Goal: Find specific page/section: Find specific page/section

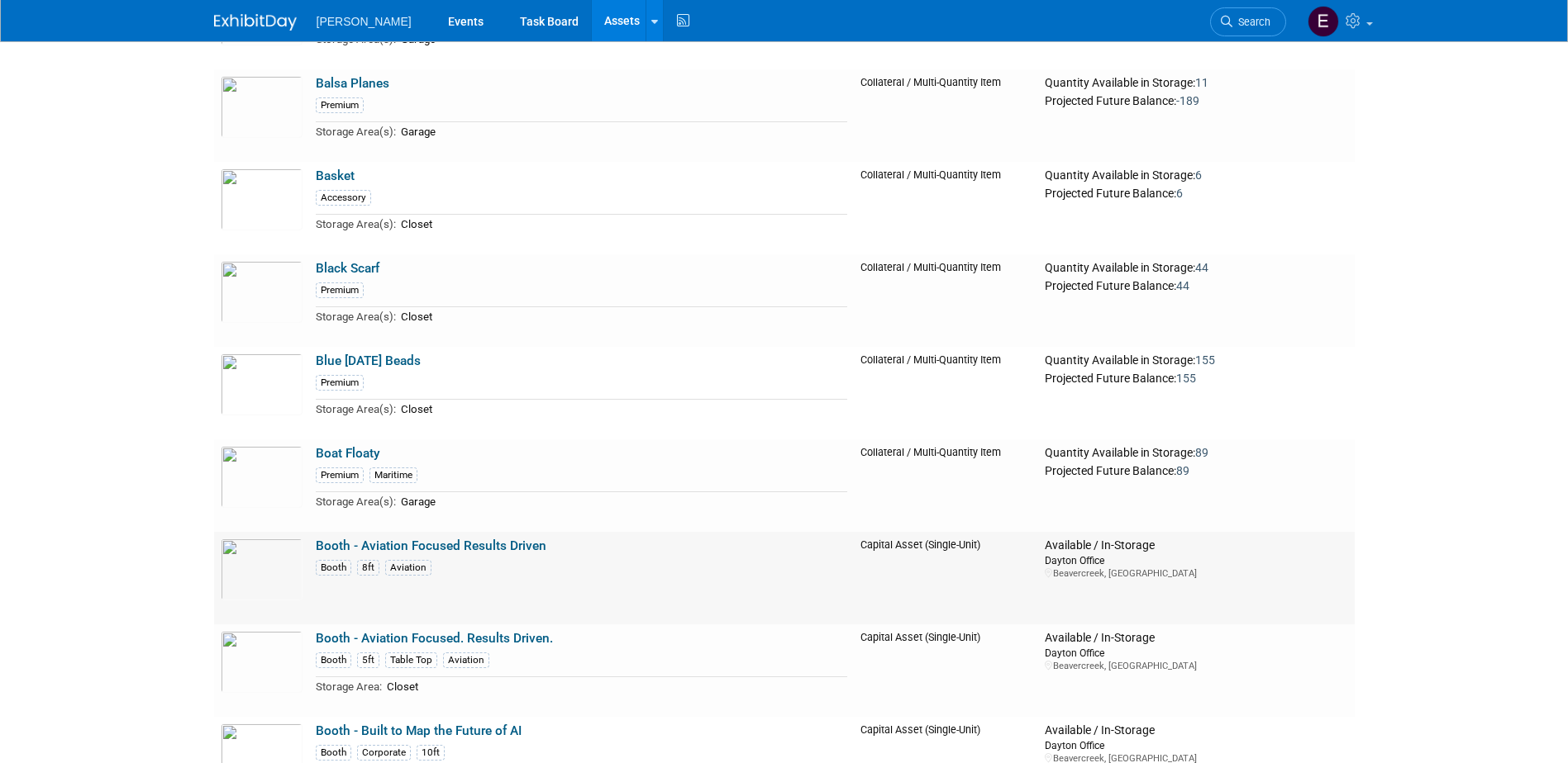
scroll to position [4462, 0]
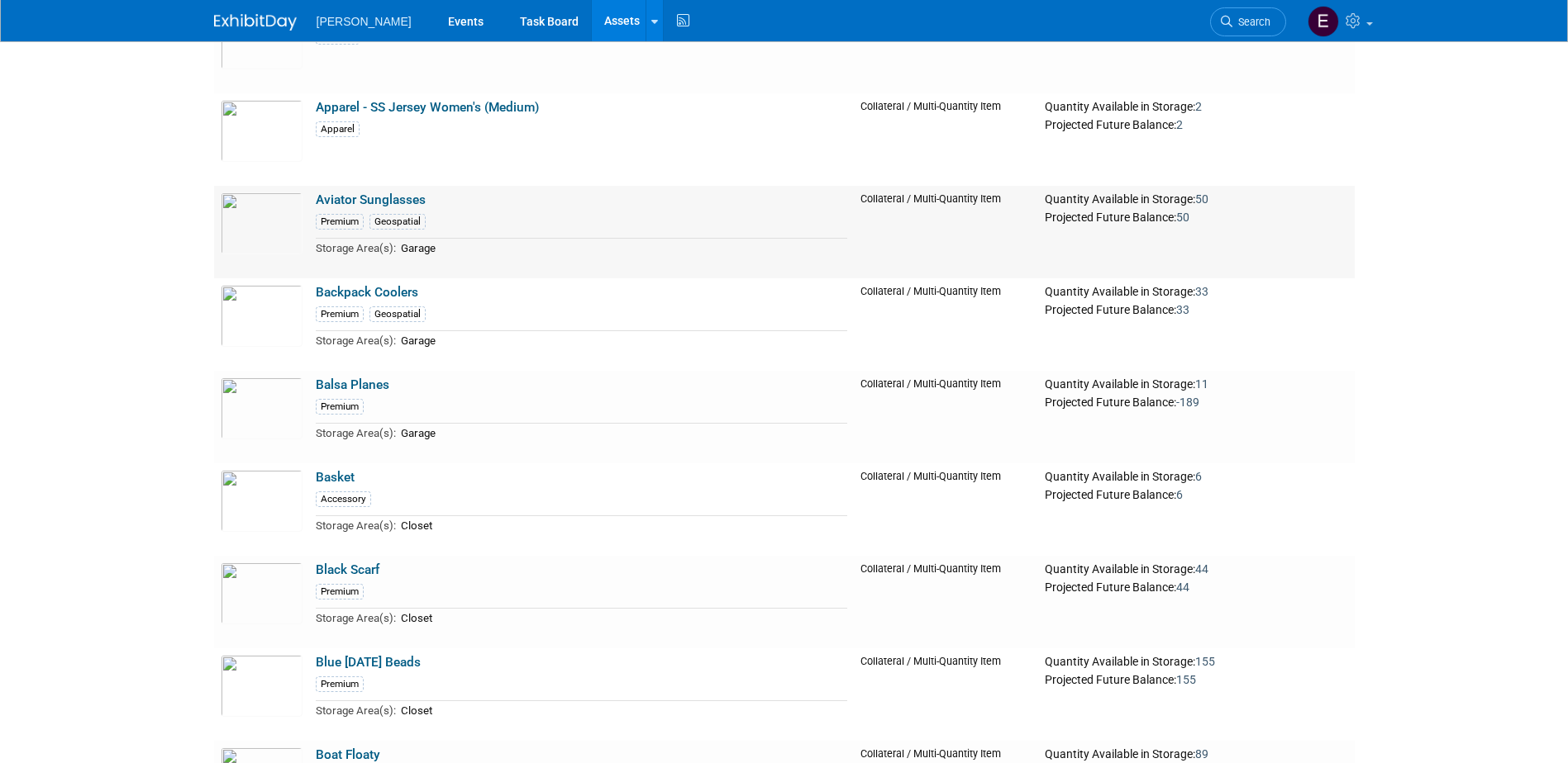
click at [368, 194] on link "Aviator Sunglasses" at bounding box center [370, 200] width 110 height 15
